Goal: Check status: Check status

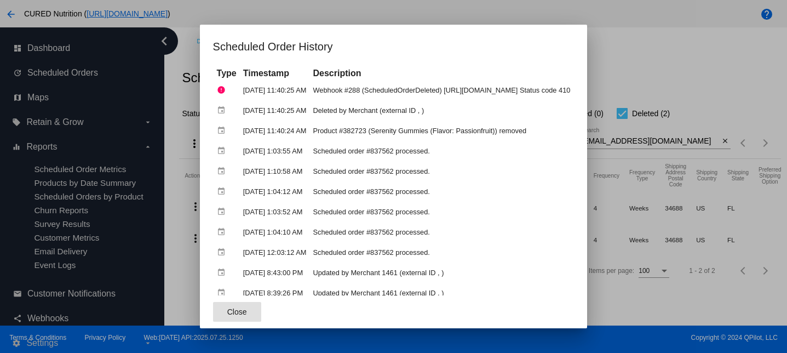
click at [731, 52] on div at bounding box center [393, 176] width 787 height 353
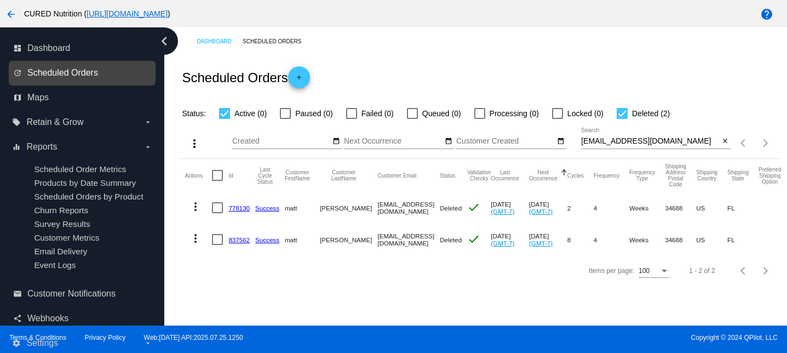
click at [73, 68] on span "Scheduled Orders" at bounding box center [62, 73] width 71 height 10
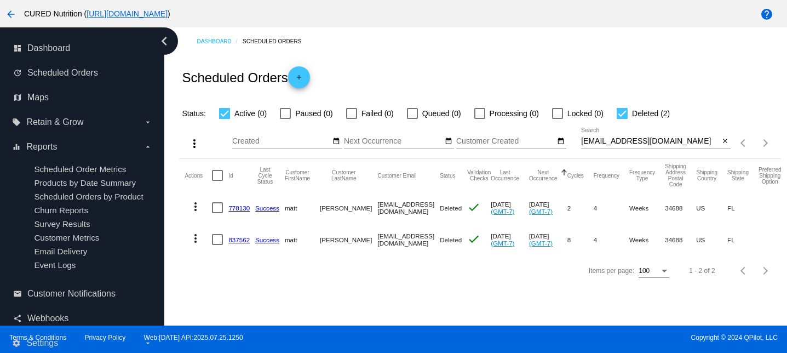
click at [668, 143] on input "[EMAIL_ADDRESS][DOMAIN_NAME]" at bounding box center [650, 141] width 138 height 9
paste input "[EMAIL_ADDRESS]"
type input "[EMAIL_ADDRESS][DOMAIN_NAME]"
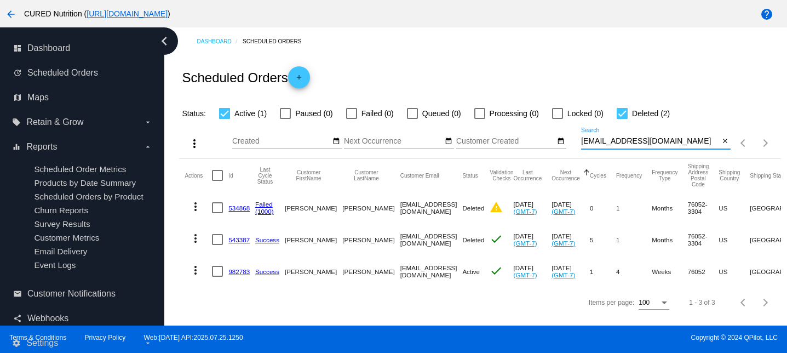
click at [238, 271] on link "982783" at bounding box center [238, 271] width 21 height 7
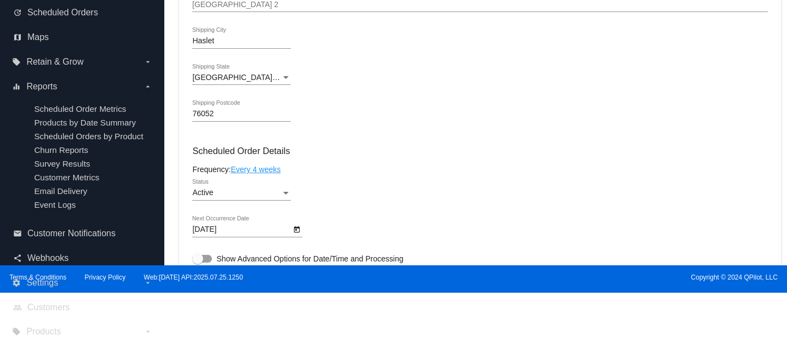
scroll to position [530, 0]
